Goal: Information Seeking & Learning: Learn about a topic

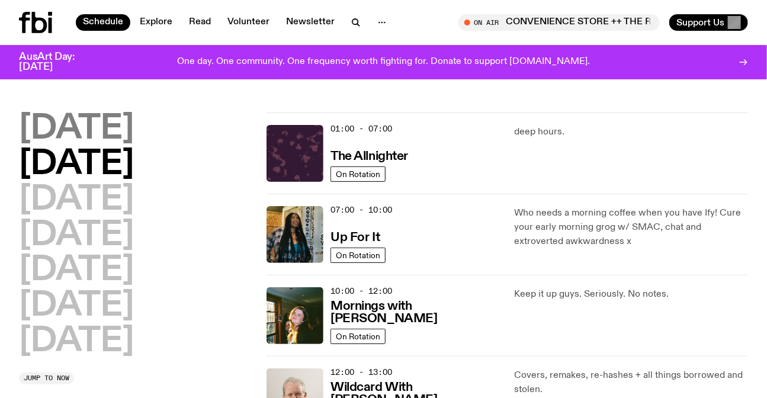
click at [87, 124] on h2 "[DATE]" at bounding box center [76, 129] width 115 height 33
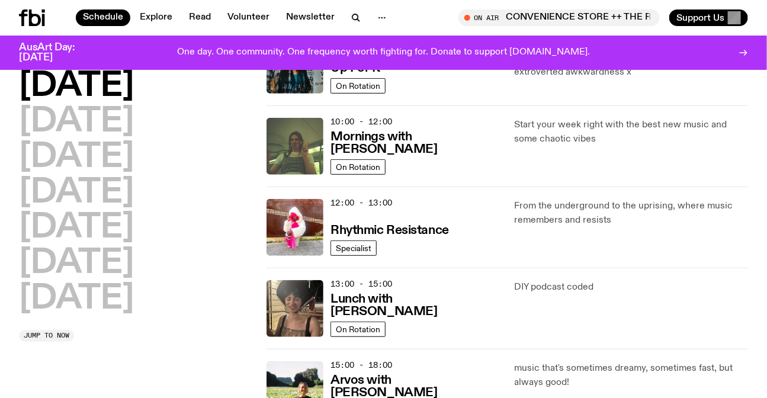
scroll to position [33, 0]
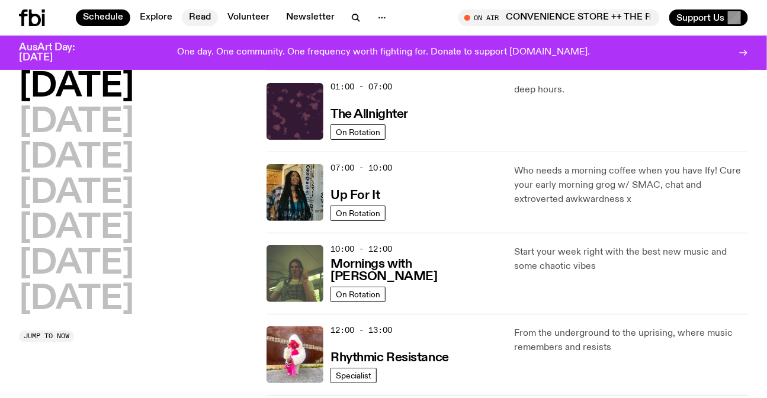
click at [198, 11] on link "Read" at bounding box center [200, 17] width 36 height 17
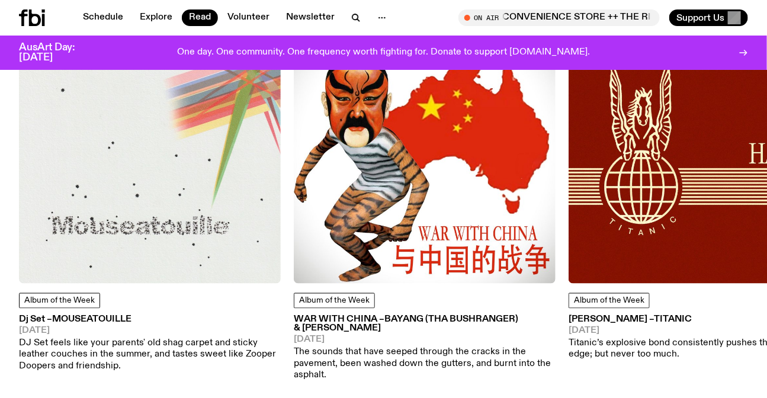
scroll to position [638, 0]
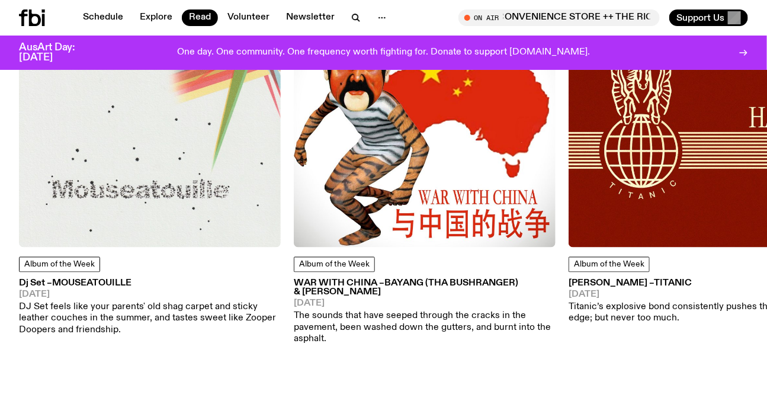
drag, startPoint x: 375, startPoint y: 174, endPoint x: 222, endPoint y: 179, distance: 153.0
click at [569, 179] on img at bounding box center [700, 117] width 262 height 262
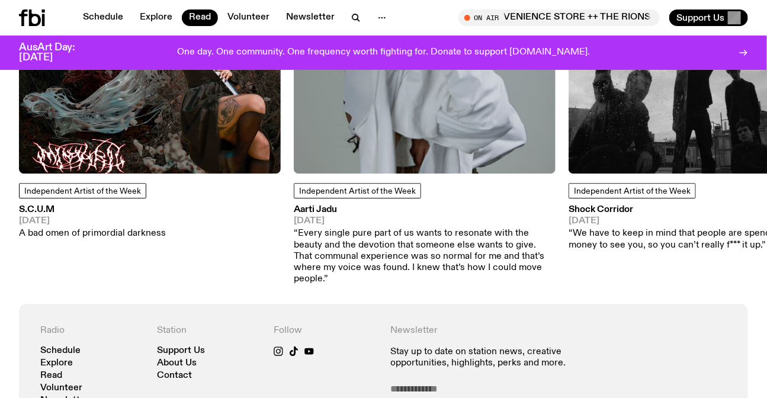
scroll to position [1176, 0]
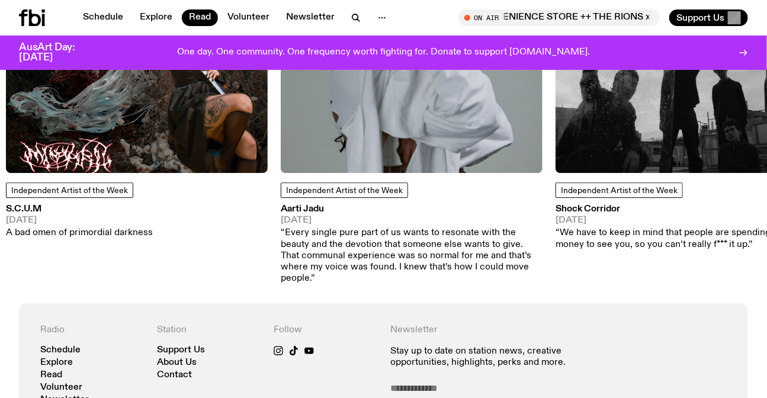
drag, startPoint x: 663, startPoint y: 127, endPoint x: 311, endPoint y: 171, distance: 354.8
click at [556, 169] on img at bounding box center [687, 42] width 262 height 262
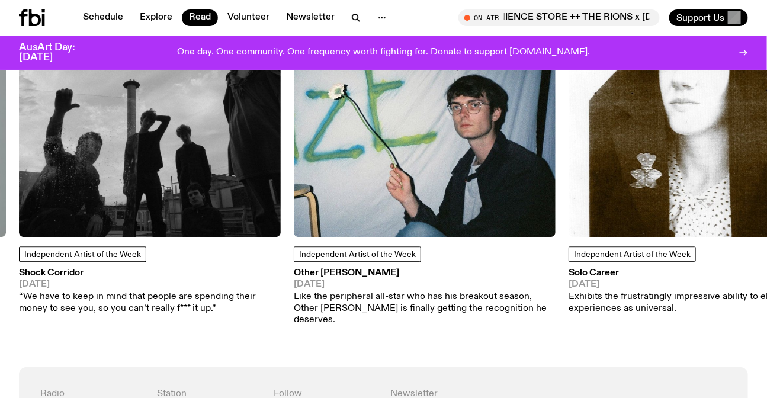
scroll to position [1068, 0]
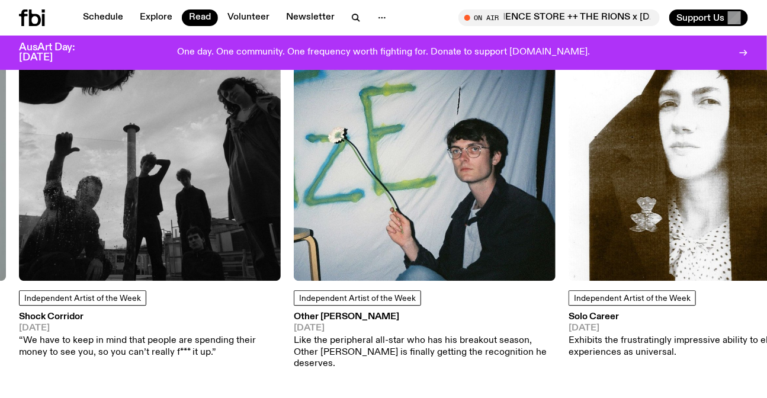
drag, startPoint x: 525, startPoint y: 156, endPoint x: 344, endPoint y: 246, distance: 202.0
click at [345, 246] on img at bounding box center [425, 150] width 262 height 262
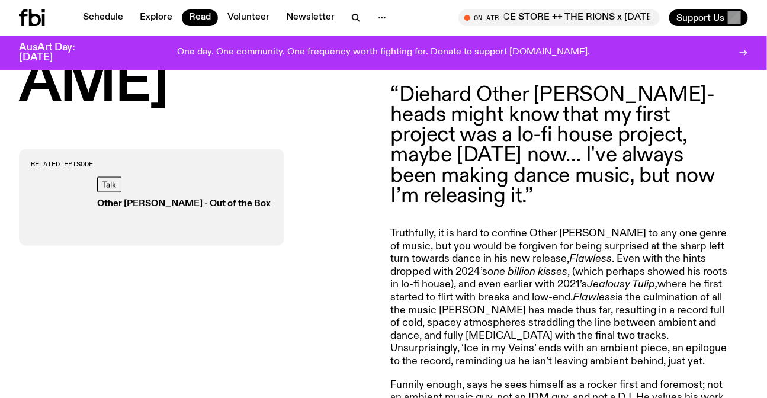
scroll to position [960, 0]
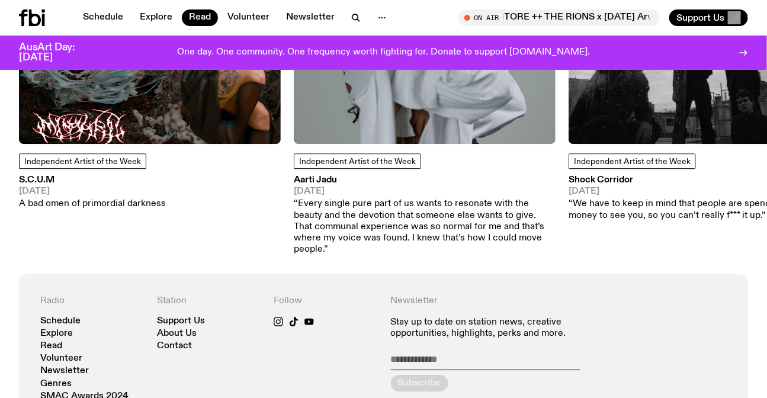
scroll to position [1068, 0]
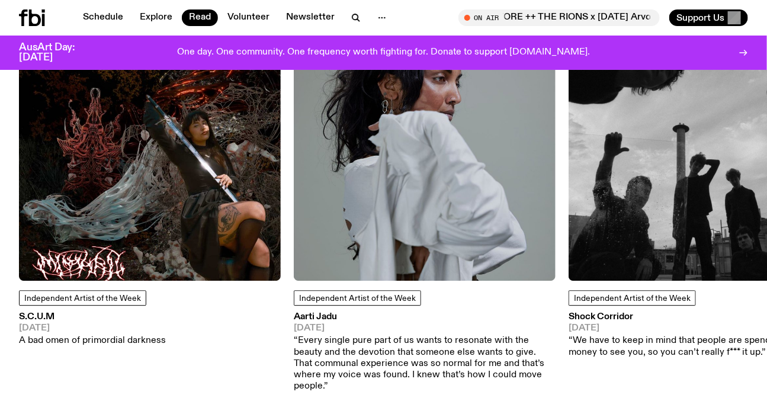
drag, startPoint x: 650, startPoint y: 159, endPoint x: 444, endPoint y: 218, distance: 213.4
click at [569, 217] on img at bounding box center [700, 150] width 262 height 262
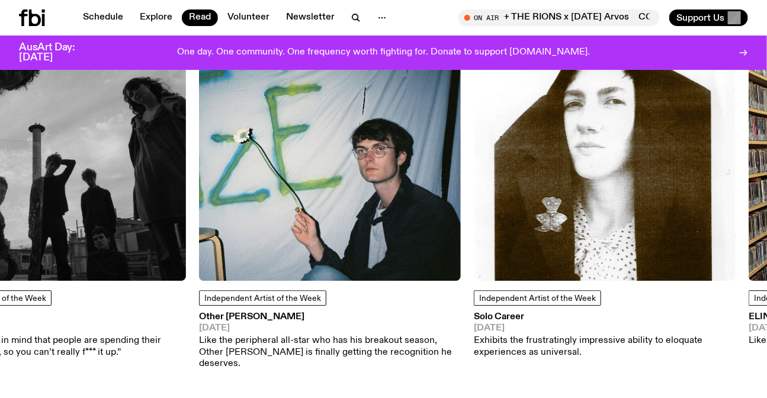
drag, startPoint x: 728, startPoint y: 211, endPoint x: 363, endPoint y: 228, distance: 364.8
click at [363, 228] on img at bounding box center [330, 150] width 262 height 262
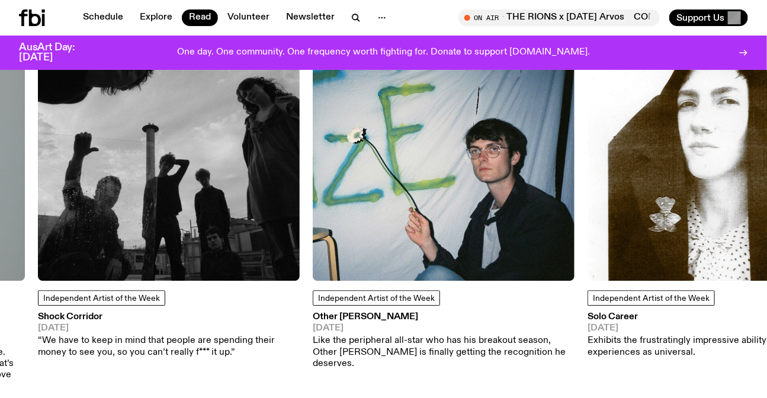
drag, startPoint x: 268, startPoint y: 221, endPoint x: 408, endPoint y: 221, distance: 139.9
click at [300, 221] on img at bounding box center [169, 150] width 262 height 262
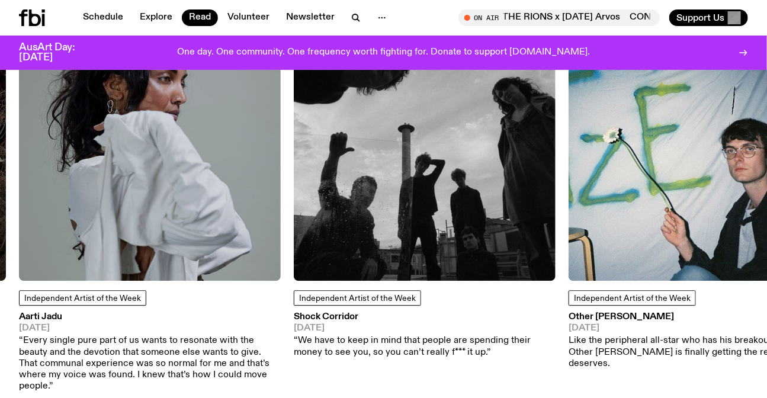
click at [173, 149] on img at bounding box center [150, 150] width 262 height 262
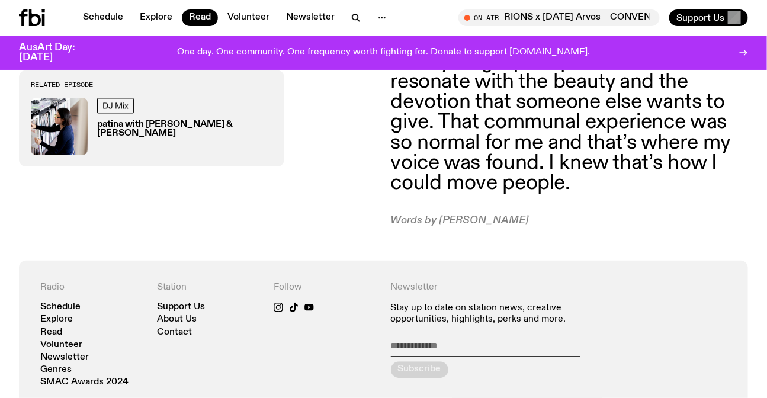
scroll to position [926, 0]
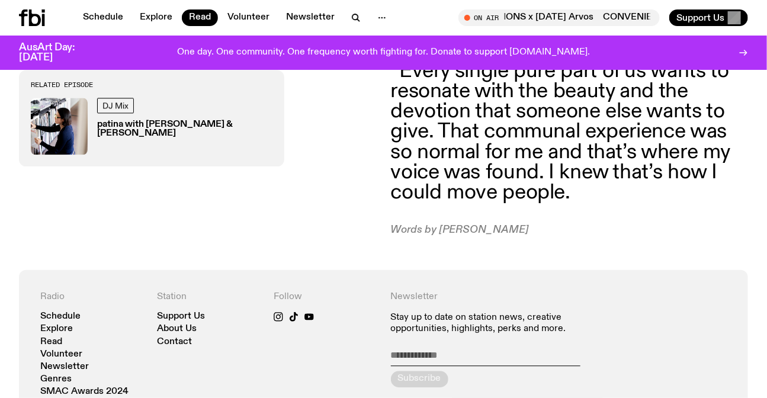
click at [481, 224] on p "Words by [PERSON_NAME]" at bounding box center [561, 230] width 341 height 13
drag, startPoint x: 481, startPoint y: 220, endPoint x: 439, endPoint y: 223, distance: 42.2
click at [439, 224] on p "Words by [PERSON_NAME]" at bounding box center [561, 230] width 341 height 13
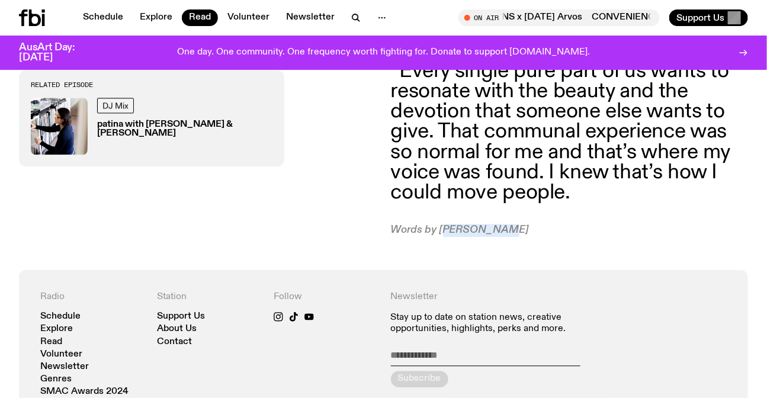
click at [481, 224] on p "Words by [PERSON_NAME]" at bounding box center [561, 230] width 341 height 13
